Goal: Information Seeking & Learning: Check status

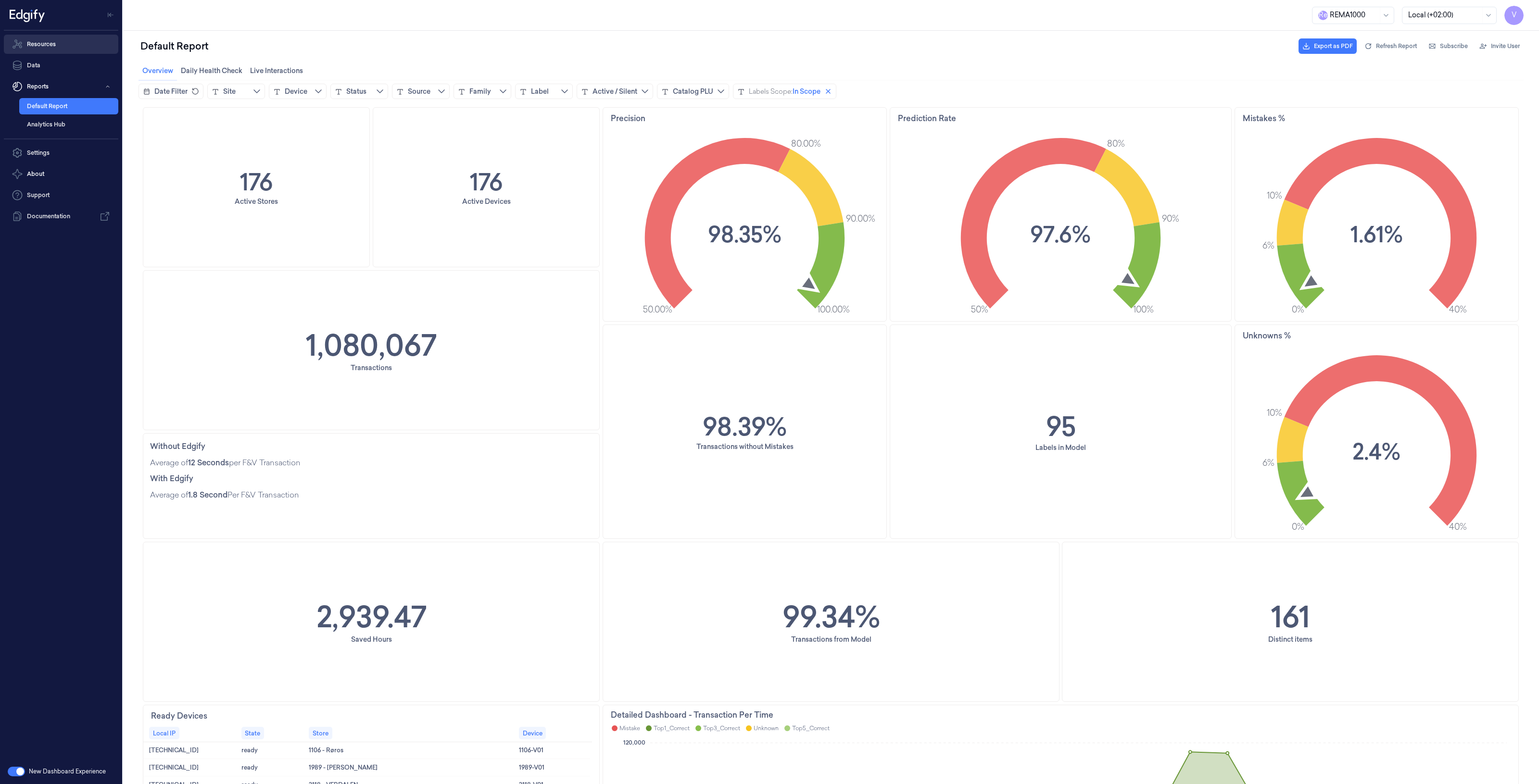
scroll to position [421, 0]
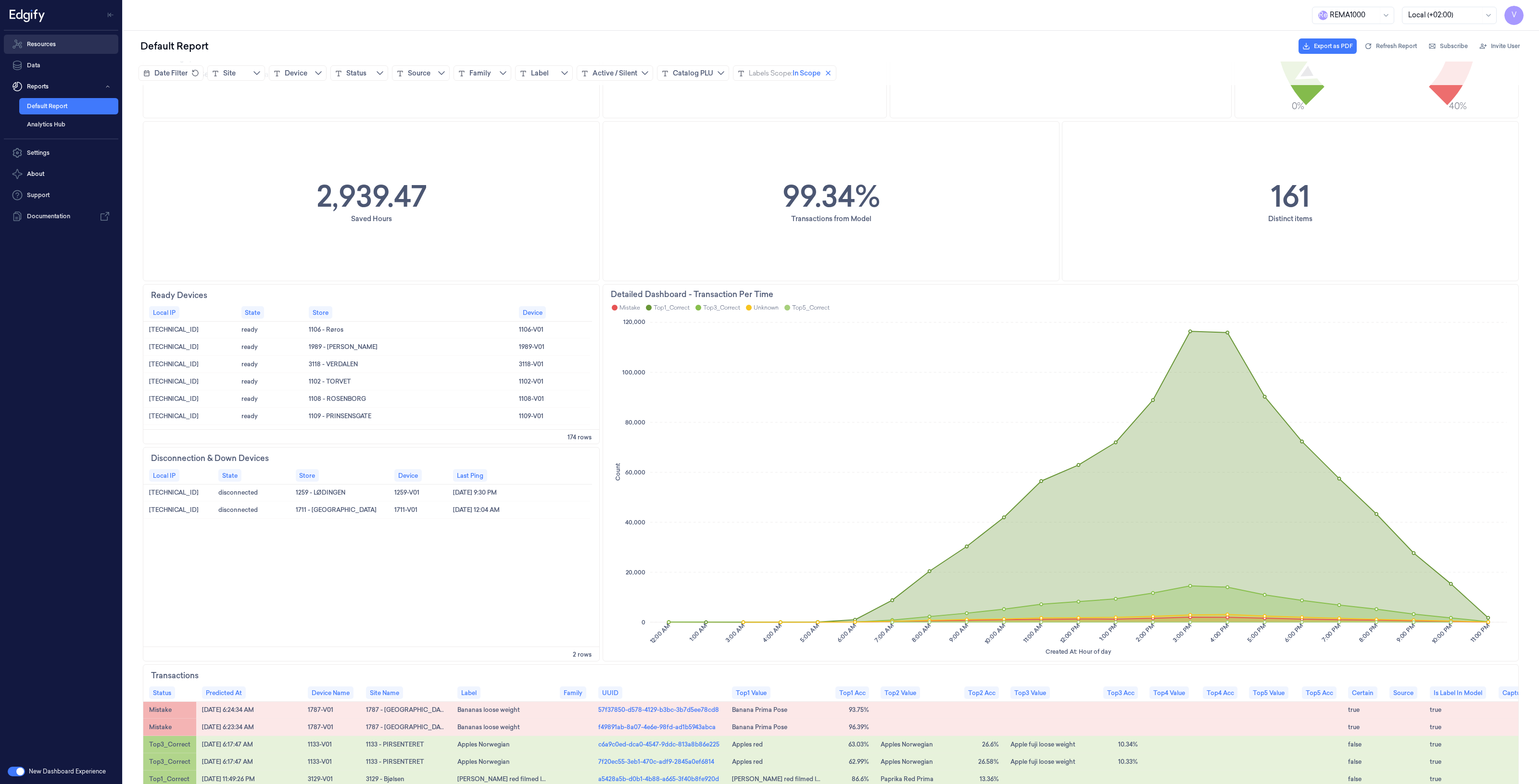
click at [54, 42] on link "Resources" at bounding box center [61, 45] width 115 height 19
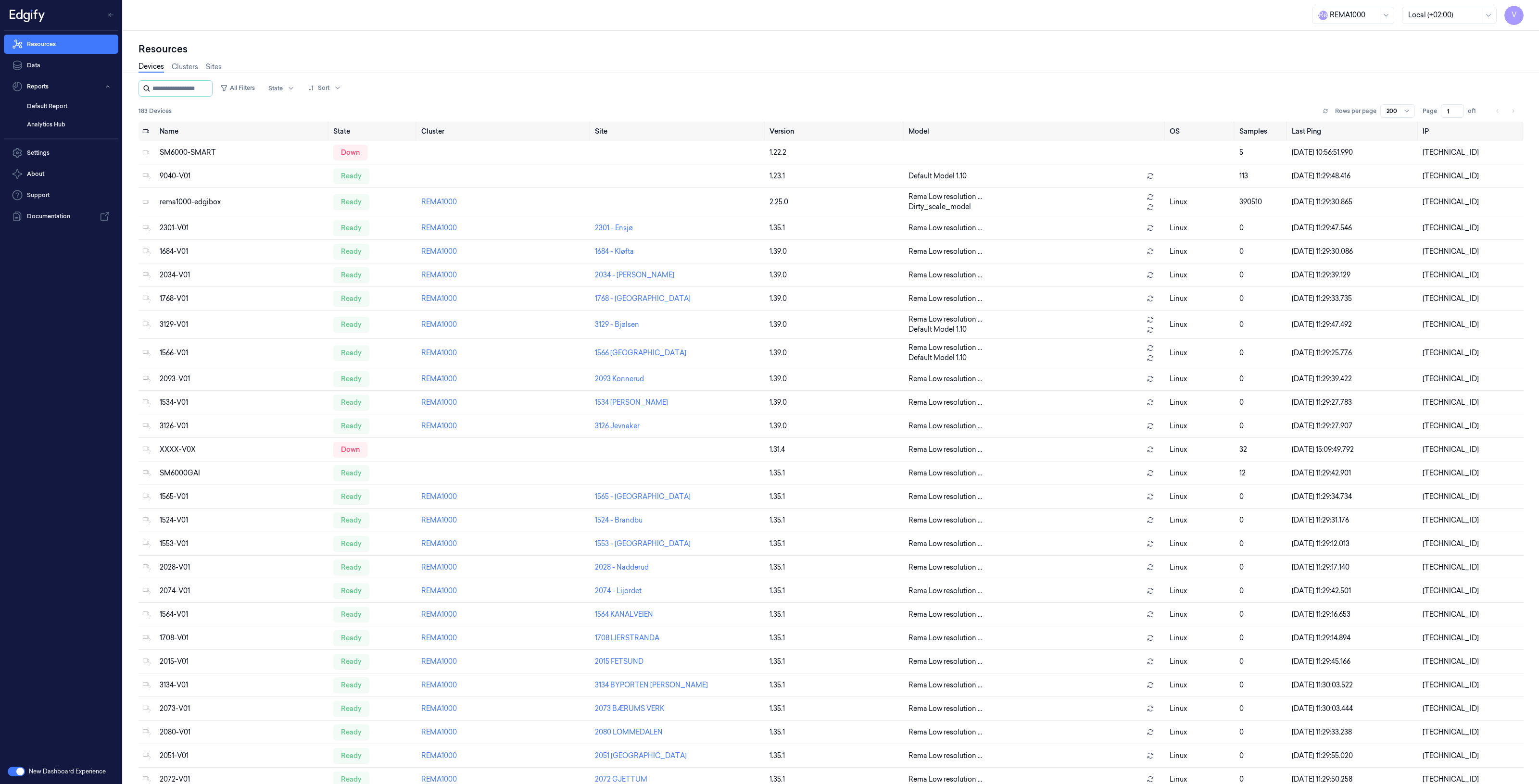
click at [192, 91] on input "string" at bounding box center [181, 88] width 58 height 15
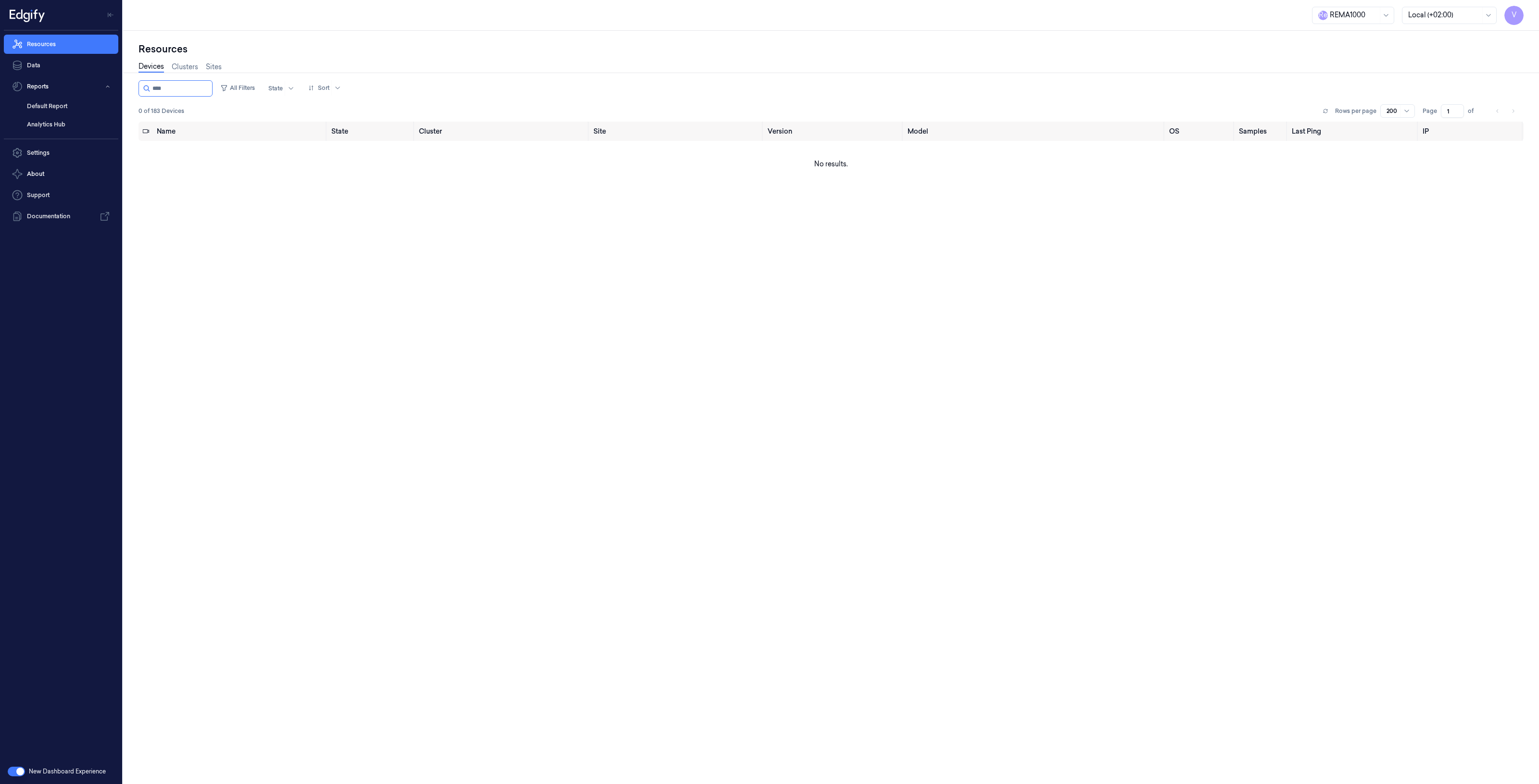
type input "****"
click at [179, 86] on input "string" at bounding box center [181, 88] width 58 height 15
click at [40, 45] on link "Resources" at bounding box center [61, 45] width 115 height 19
type input "****"
click at [344, 153] on div "ready" at bounding box center [349, 153] width 36 height 15
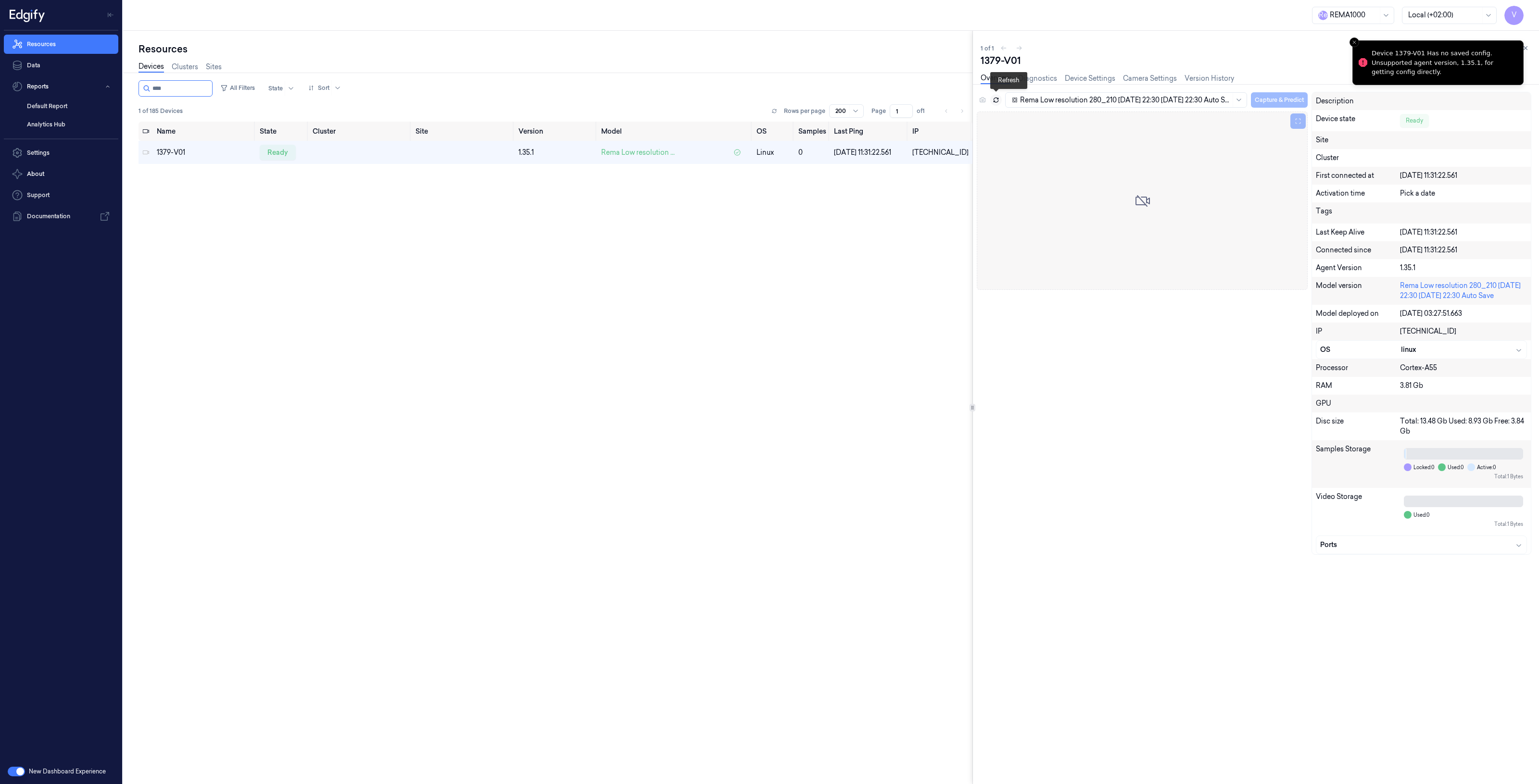
click at [995, 98] on icon at bounding box center [996, 100] width 7 height 7
click at [995, 102] on icon at bounding box center [996, 100] width 7 height 7
click at [280, 148] on div "ready" at bounding box center [278, 153] width 36 height 15
click at [996, 101] on icon at bounding box center [996, 100] width 7 height 7
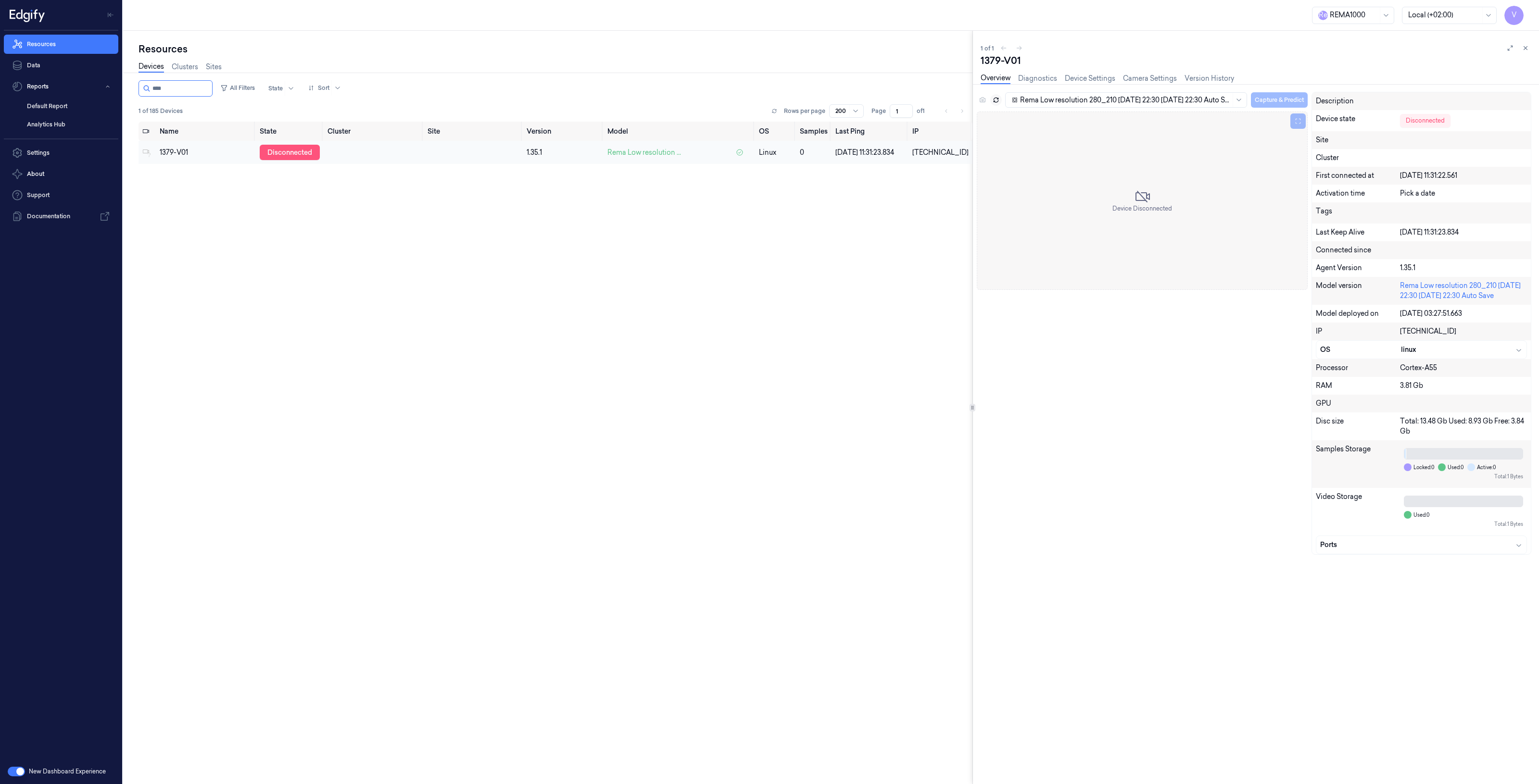
click at [278, 154] on div "disconnected" at bounding box center [289, 153] width 60 height 15
click at [996, 101] on icon at bounding box center [996, 100] width 7 height 7
click at [997, 98] on icon at bounding box center [996, 99] width 5 height 2
click at [768, 218] on div "Name State Cluster Site Version Model OS Samples Last Ping IP 1379-V01 disconne…" at bounding box center [556, 473] width 834 height 704
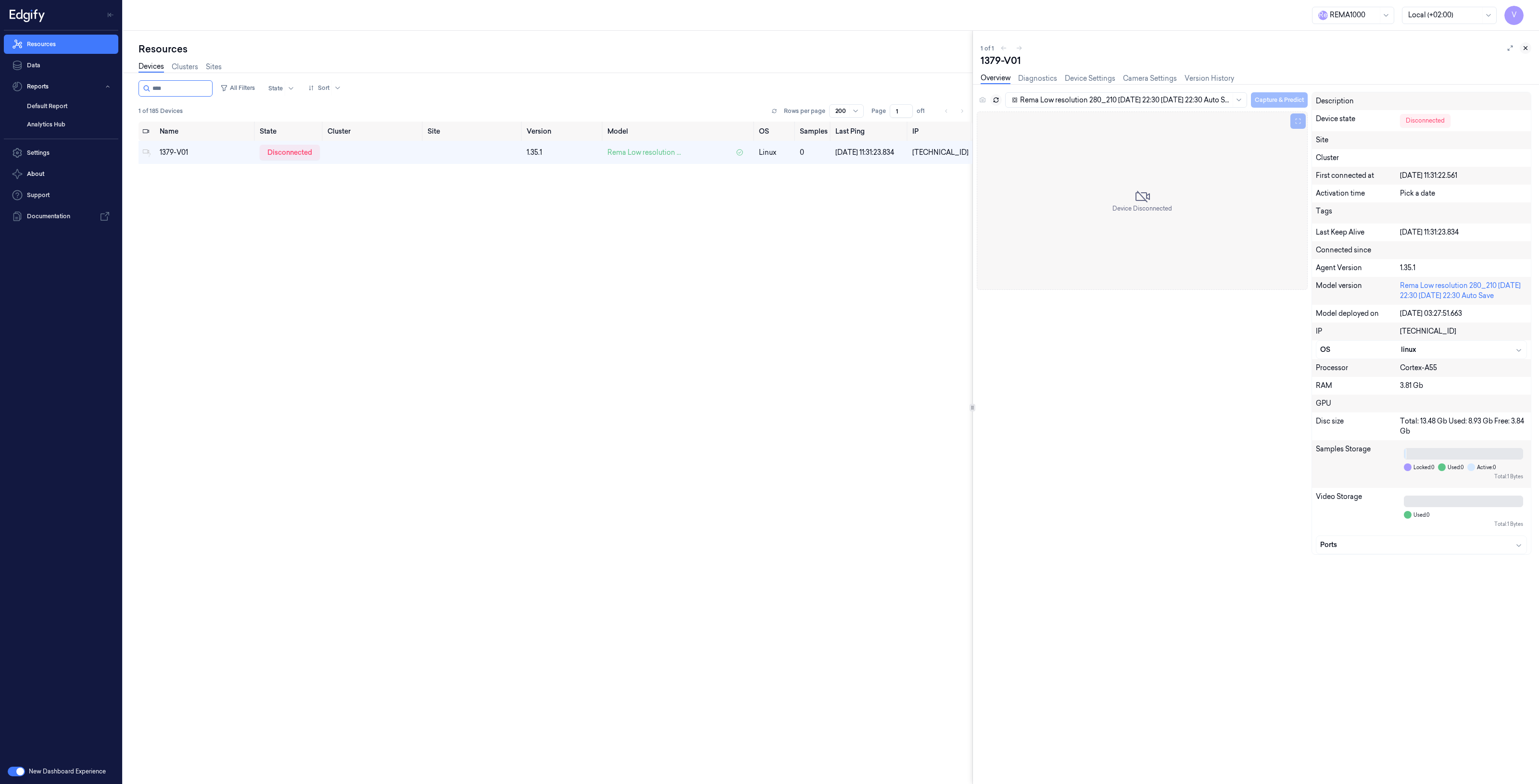
click at [1528, 46] on icon at bounding box center [1525, 47] width 7 height 7
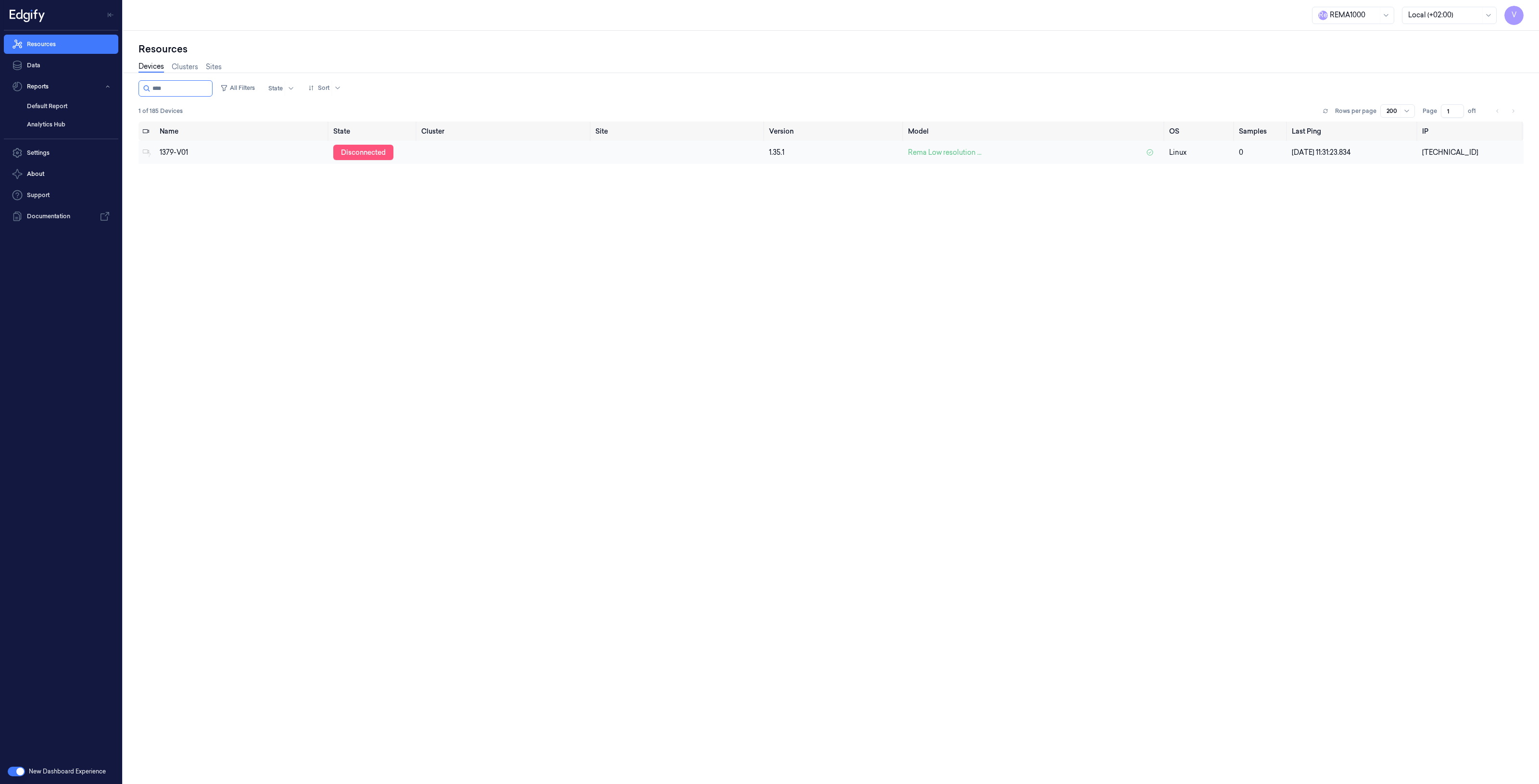
click at [383, 152] on div "disconnected" at bounding box center [363, 153] width 60 height 15
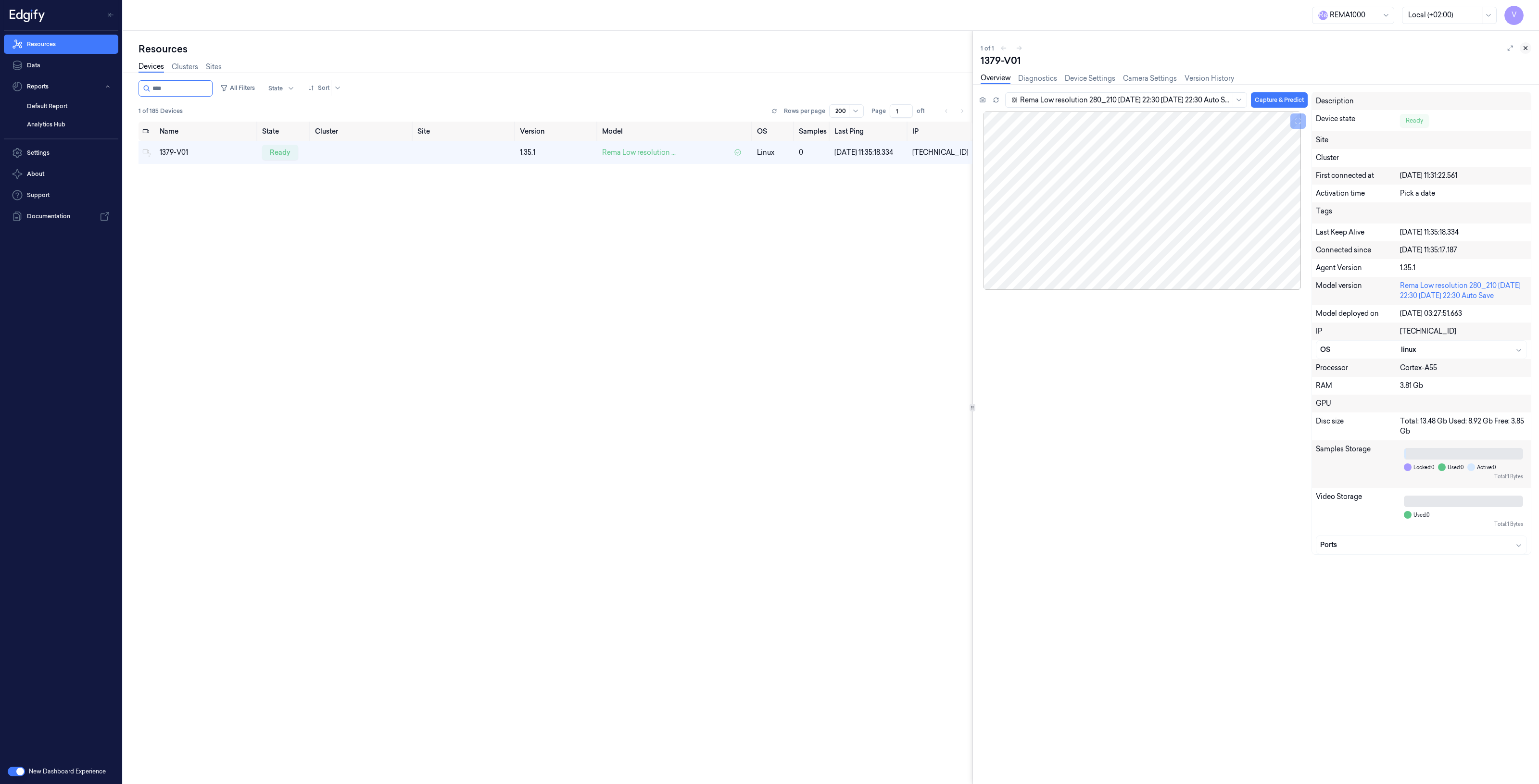
click at [1526, 45] on icon at bounding box center [1525, 47] width 7 height 7
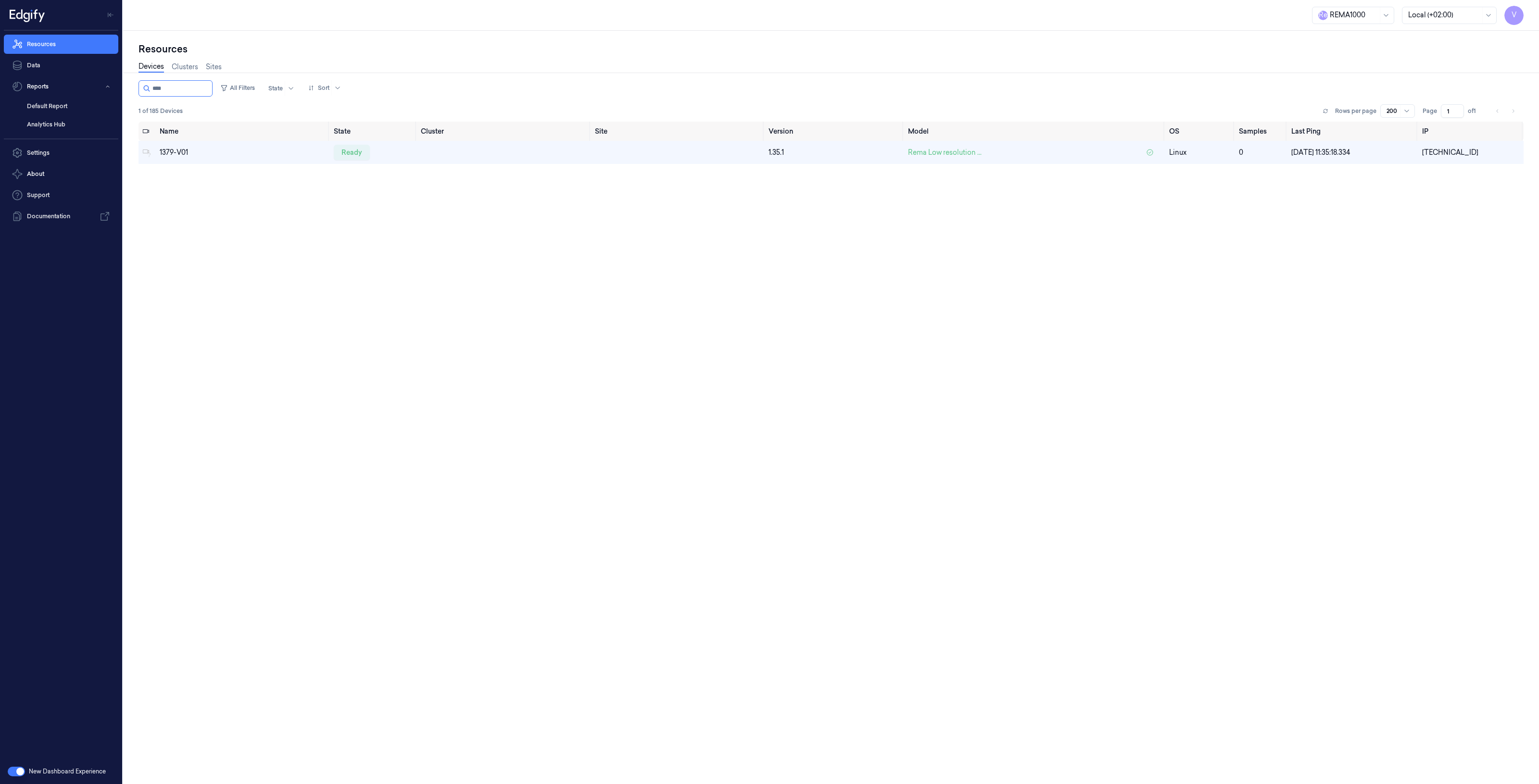
click at [962, 201] on div "Name State Cluster Site Version Model OS Samples Last Ping IP 1379-V01 ready 1.…" at bounding box center [831, 473] width 1385 height 704
drag, startPoint x: 190, startPoint y: 88, endPoint x: 39, endPoint y: 78, distance: 151.3
click at [48, 86] on div "V Resources Data Reports Default Report Analytics Hub Settings About Support Do…" at bounding box center [769, 392] width 1539 height 784
type input "****"
click at [347, 150] on div "ready" at bounding box center [352, 153] width 36 height 15
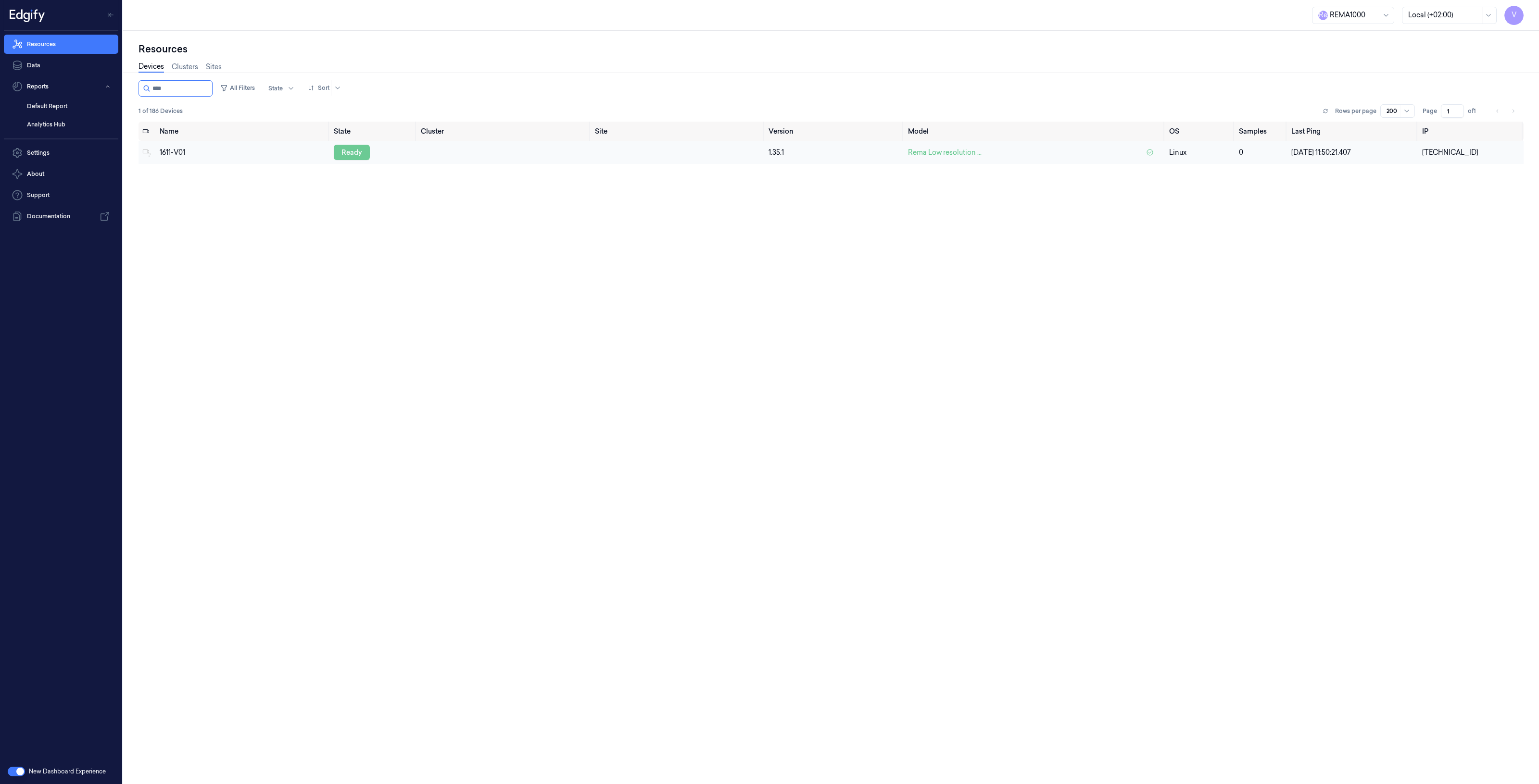
click at [355, 150] on div "ready" at bounding box center [352, 153] width 36 height 15
click at [64, 61] on link "Data" at bounding box center [61, 65] width 115 height 19
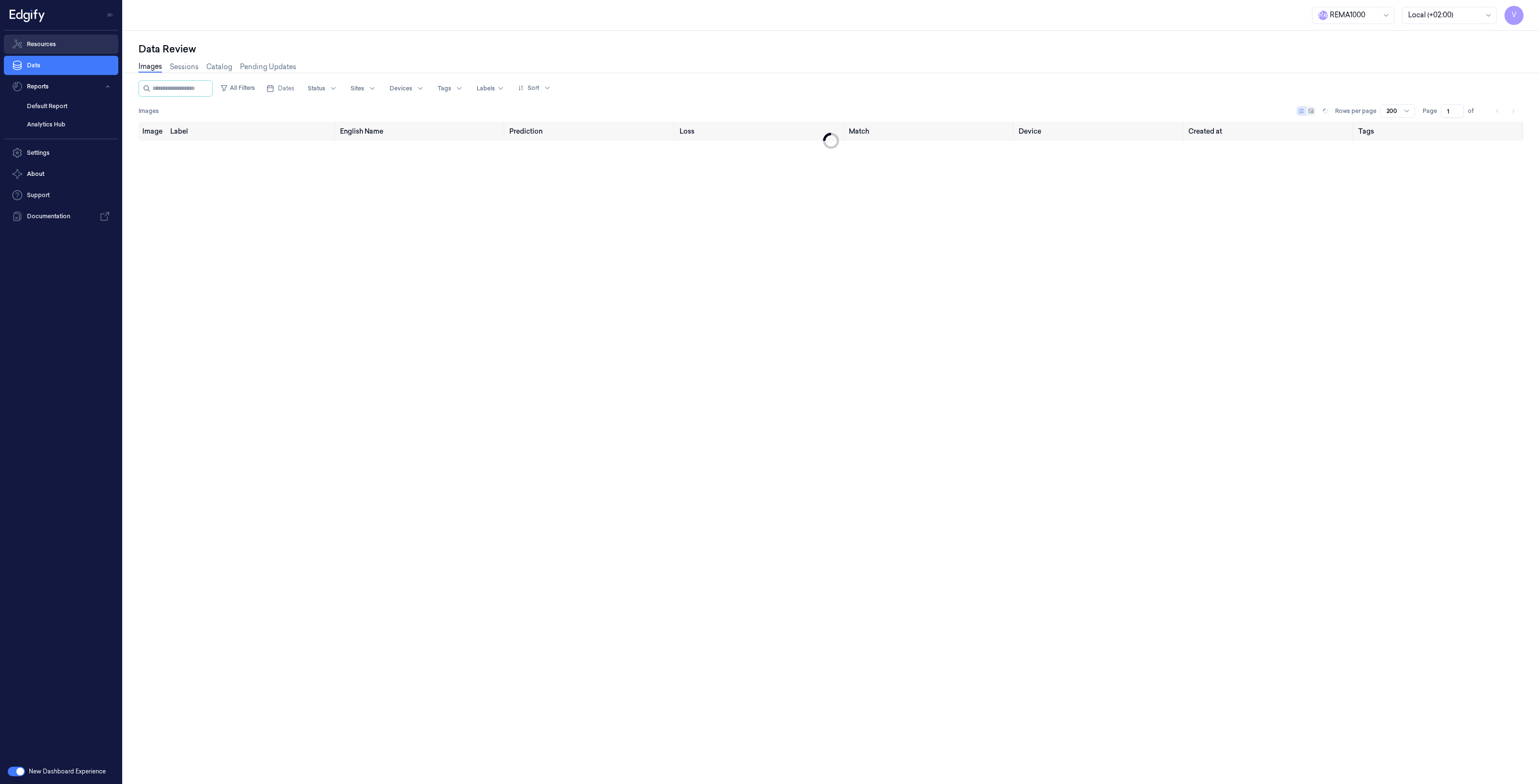
click at [64, 45] on link "Resources" at bounding box center [61, 45] width 115 height 19
click at [186, 91] on input "string" at bounding box center [181, 88] width 58 height 15
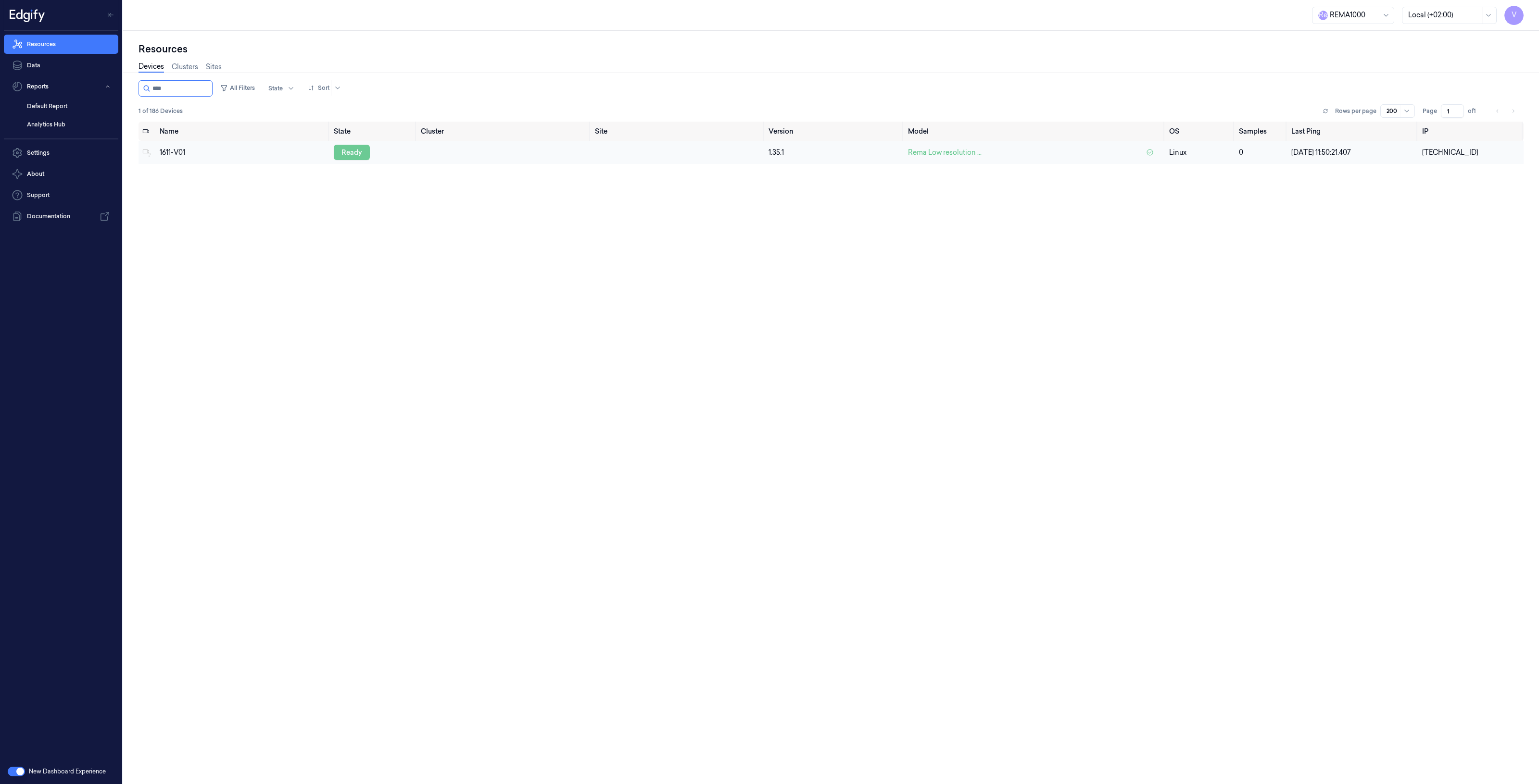
type input "****"
click at [349, 150] on div "ready" at bounding box center [352, 153] width 36 height 15
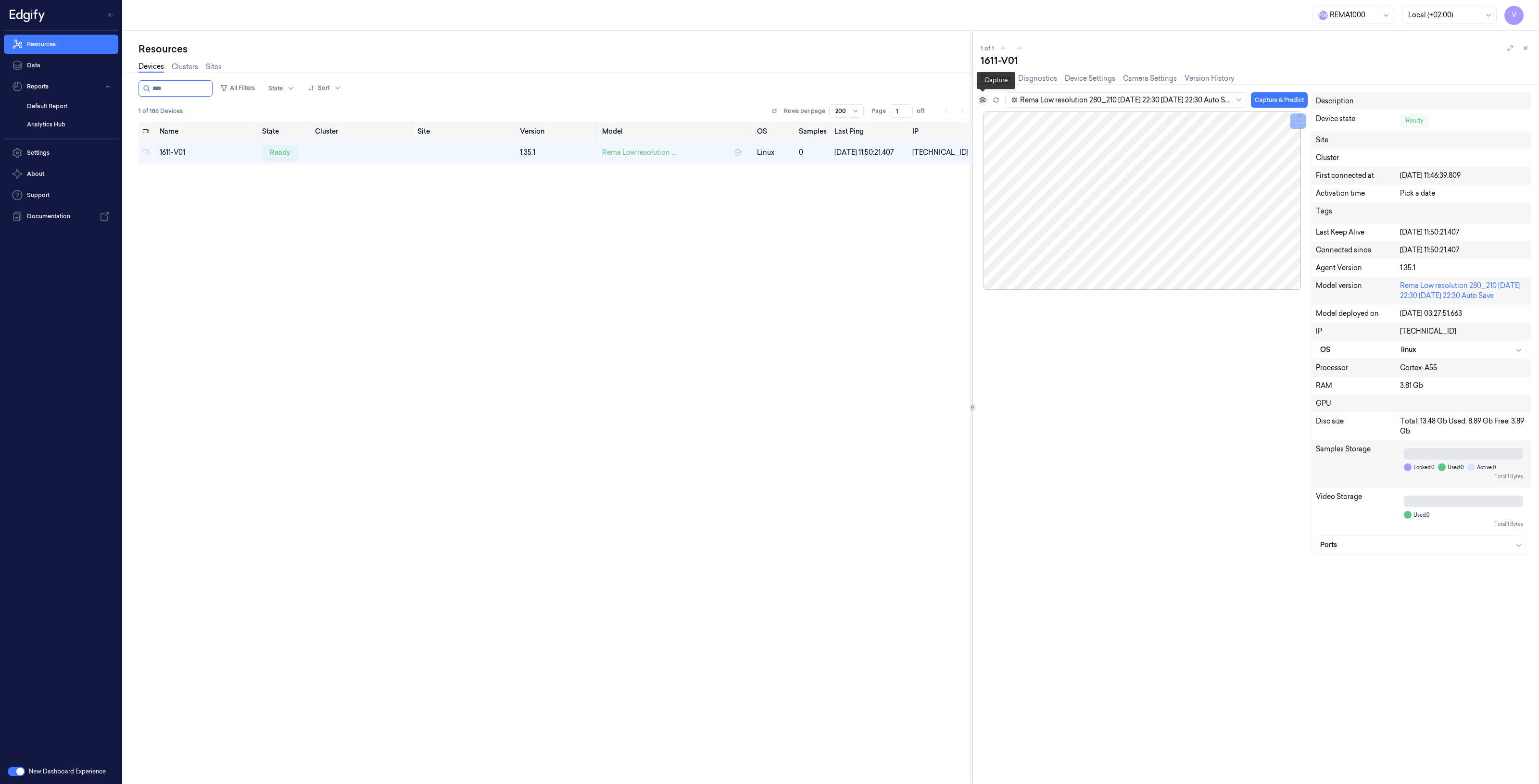
click at [983, 101] on icon at bounding box center [982, 100] width 7 height 7
click at [1530, 48] on button at bounding box center [1526, 48] width 11 height 11
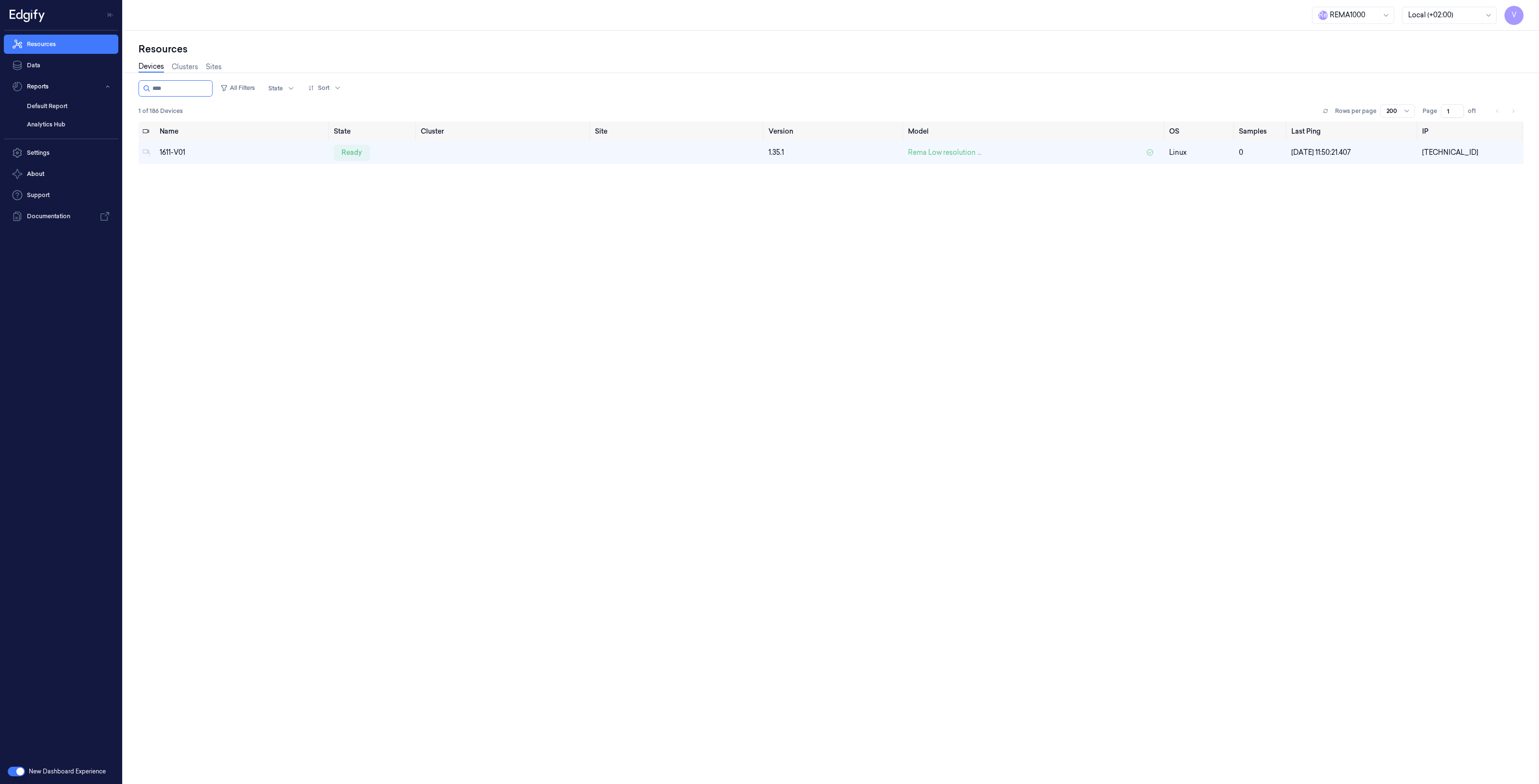
click at [1338, 246] on div "Name State Cluster Site Version Model OS Samples Last Ping IP 1611-V01 ready 1.…" at bounding box center [831, 473] width 1385 height 704
